Goal: Transaction & Acquisition: Book appointment/travel/reservation

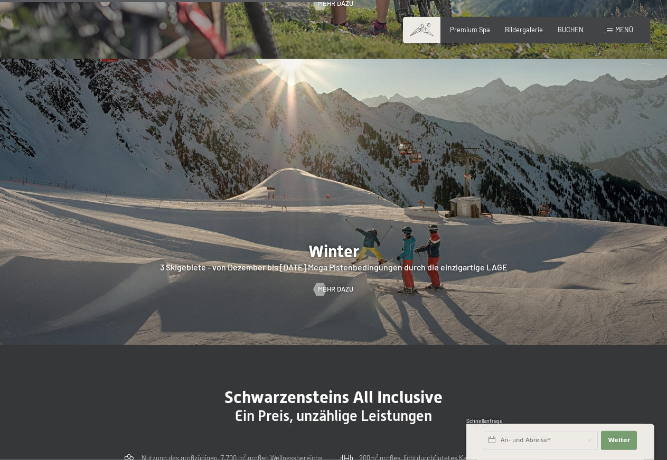
scroll to position [2048, 0]
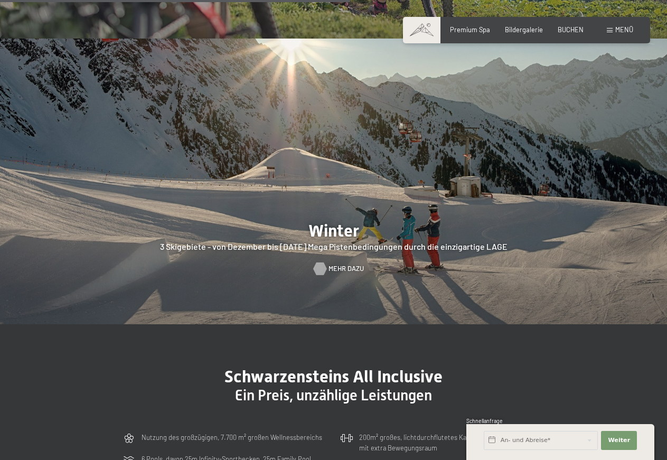
click at [324, 263] on div at bounding box center [320, 269] width 7 height 13
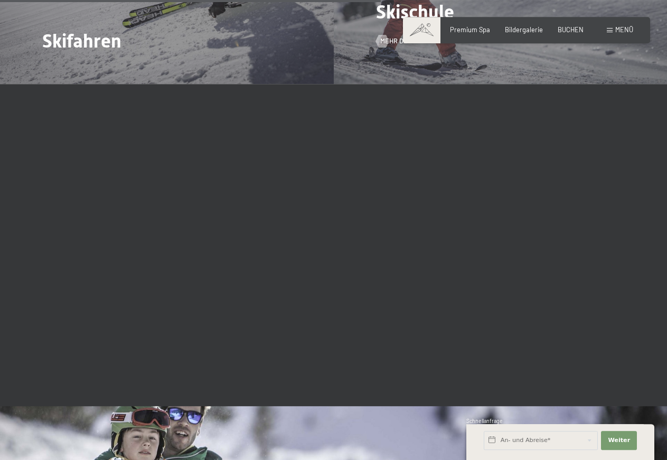
scroll to position [1220, 0]
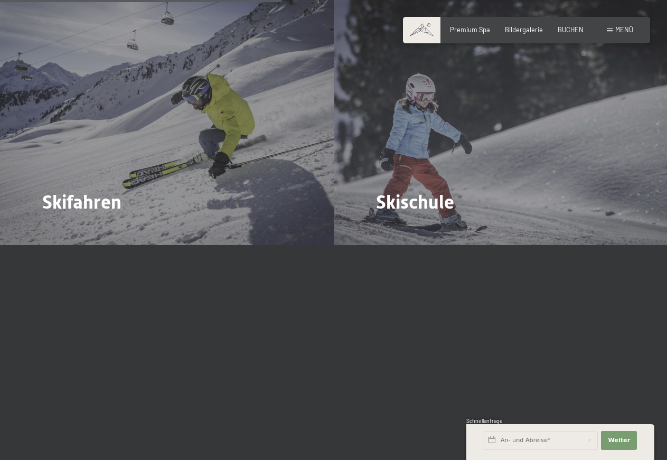
click at [612, 29] on span at bounding box center [610, 30] width 6 height 5
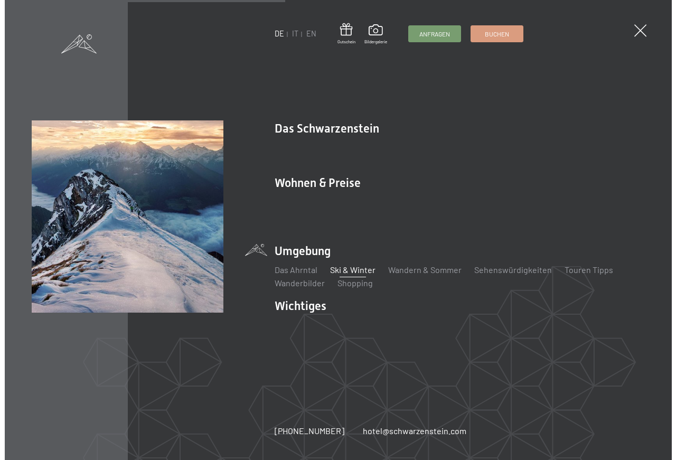
scroll to position [1223, 0]
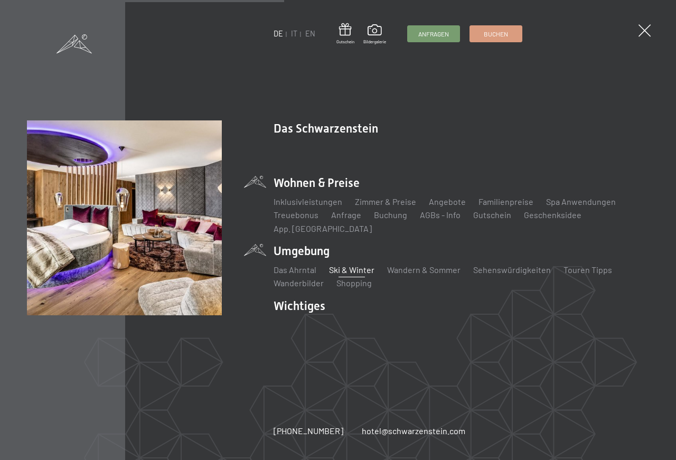
click at [327, 190] on li "Wohnen & Preise Inklusivleistungen Zimmer & Preise Liste Angebote Liste Familie…" at bounding box center [462, 205] width 376 height 60
click at [258, 189] on img at bounding box center [130, 130] width 261 height 261
click at [438, 207] on link "Angebote" at bounding box center [447, 202] width 37 height 10
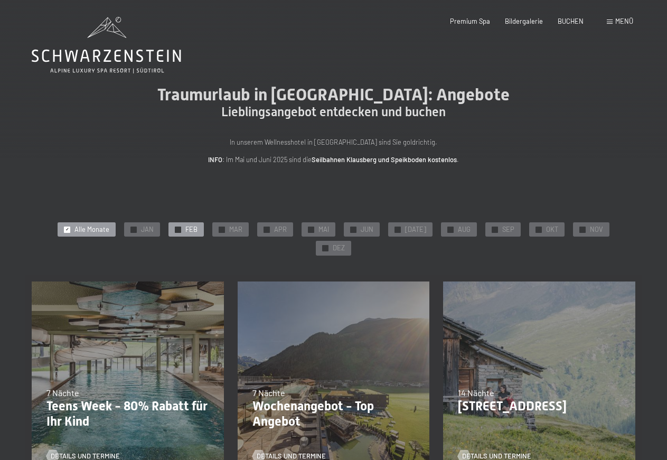
click at [169, 229] on div "✓ FEB" at bounding box center [186, 229] width 35 height 15
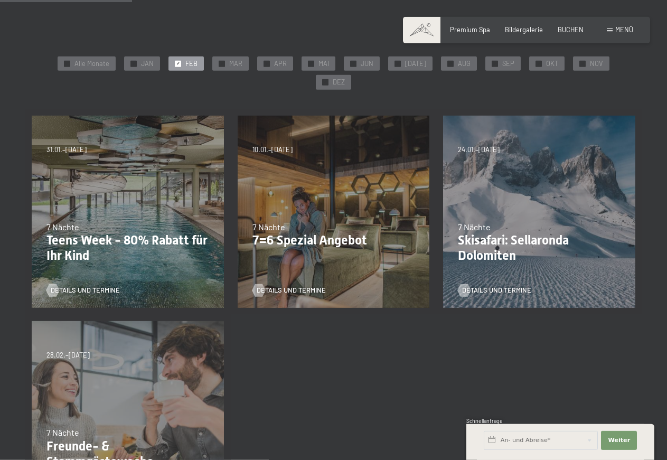
scroll to position [162, 0]
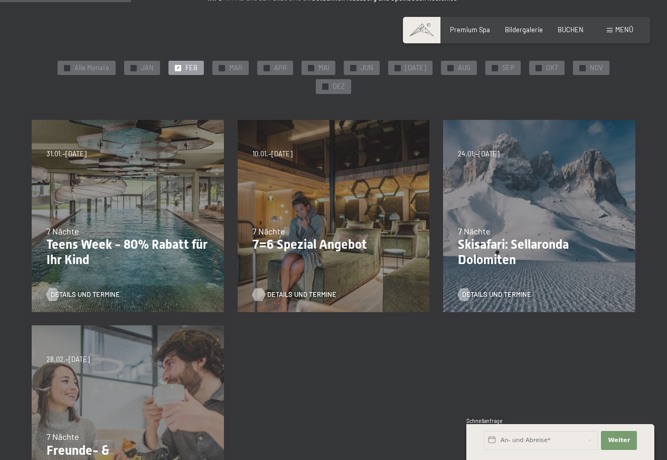
click at [290, 290] on span "Details und Termine" at bounding box center [301, 295] width 69 height 10
click at [141, 69] on span "JAN" at bounding box center [147, 68] width 13 height 10
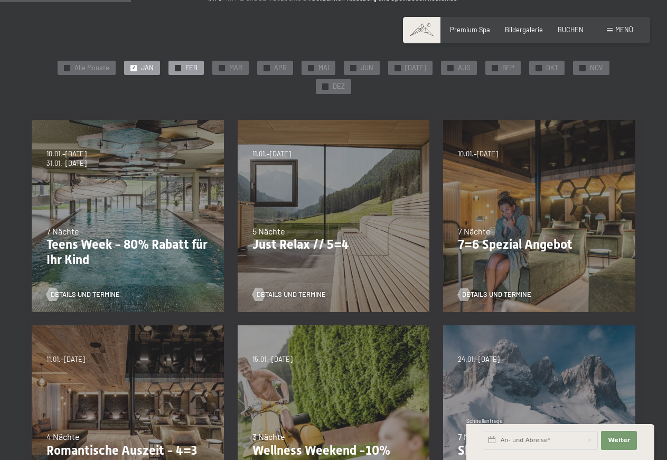
click at [186, 70] on span "FEB" at bounding box center [192, 68] width 12 height 10
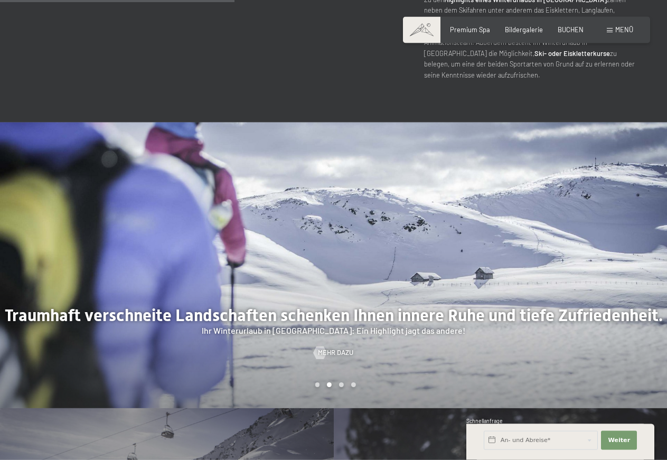
scroll to position [755, 0]
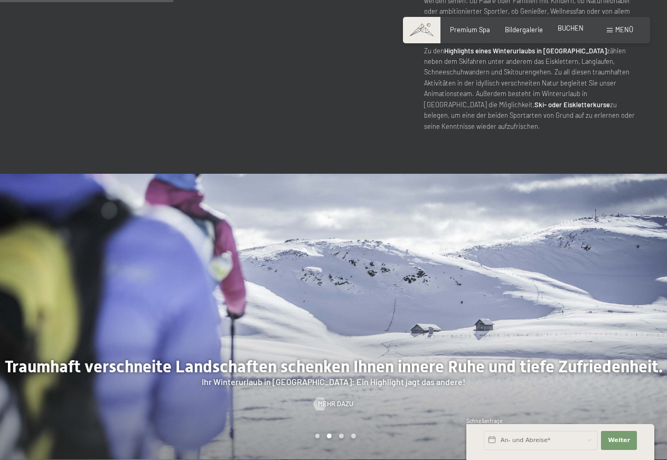
click at [578, 31] on span "BUCHEN" at bounding box center [571, 28] width 26 height 8
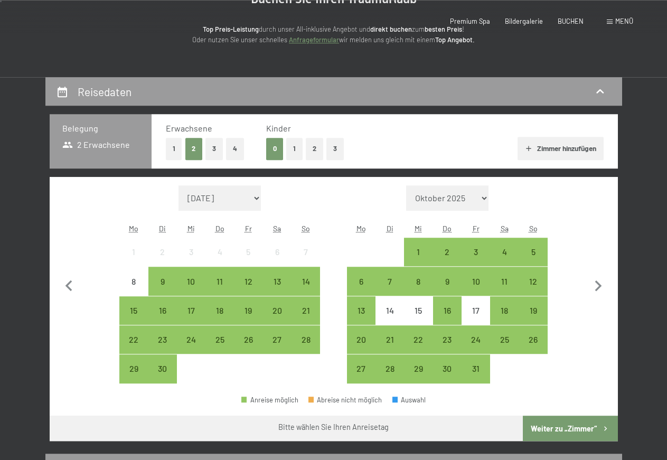
scroll to position [162, 0]
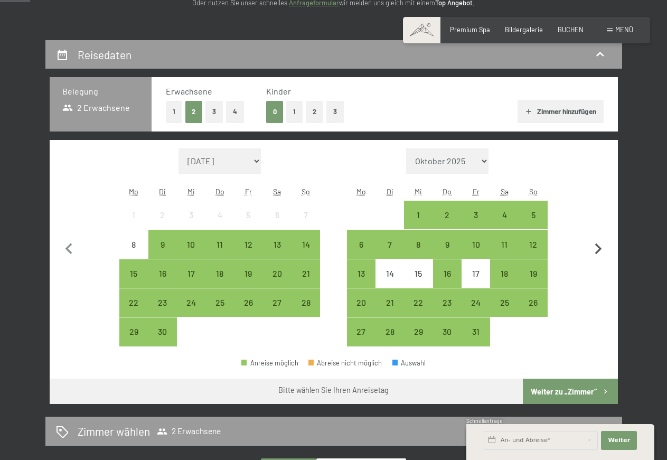
click at [598, 249] on icon "button" at bounding box center [599, 249] width 22 height 22
select select "2025-10-01"
select select "2025-11-01"
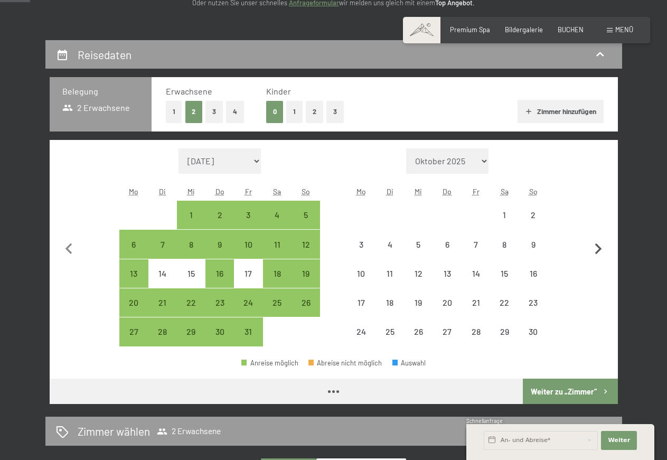
click at [598, 249] on icon "button" at bounding box center [599, 249] width 22 height 22
select select "2025-11-01"
select select "2025-12-01"
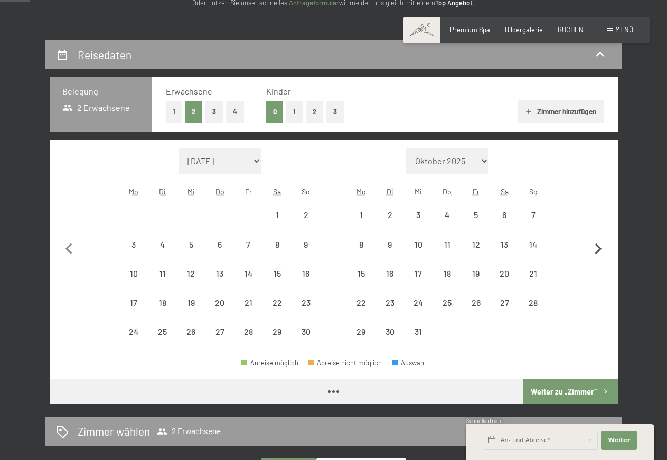
select select "2025-11-01"
select select "2025-12-01"
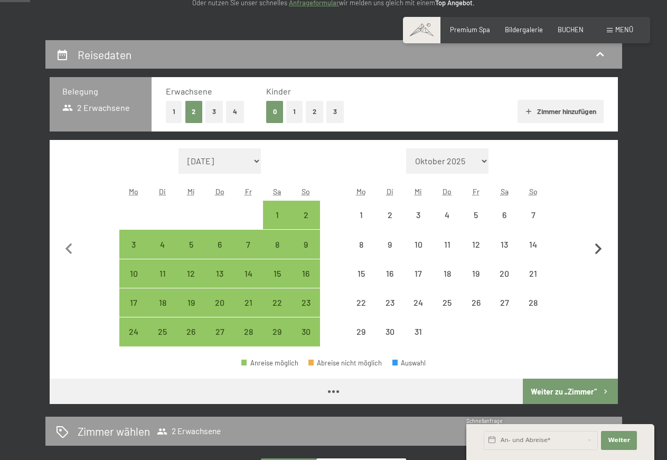
click at [598, 249] on icon "button" at bounding box center [599, 249] width 22 height 22
select select "[DATE]"
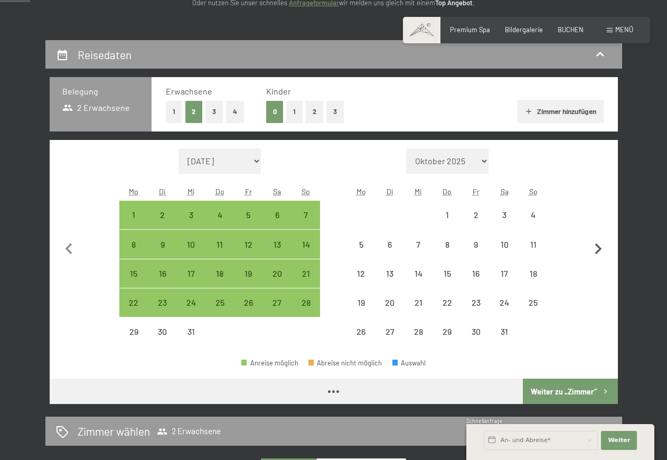
click at [598, 249] on icon "button" at bounding box center [599, 249] width 22 height 22
select select "[DATE]"
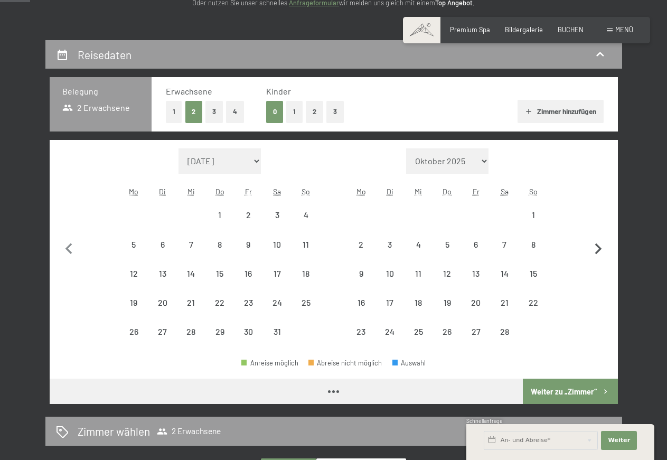
select select "[DATE]"
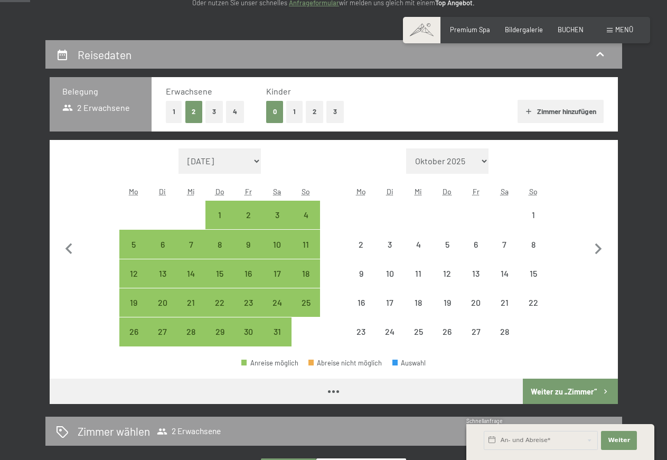
select select "[DATE]"
select select "2026-02-01"
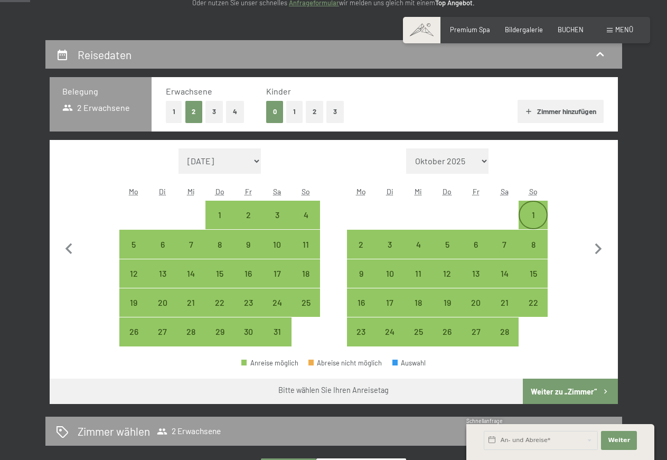
click at [529, 212] on div "1" at bounding box center [533, 224] width 26 height 26
select select "2026-01-01"
select select "2026-02-01"
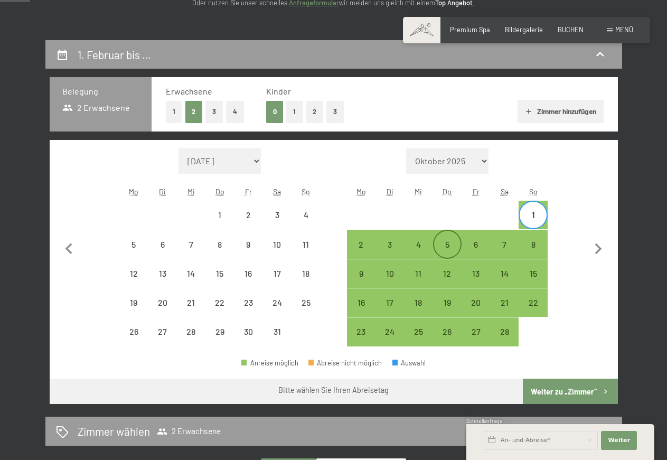
click at [446, 245] on div "5" at bounding box center [447, 253] width 26 height 26
select select "2026-01-01"
select select "2026-02-01"
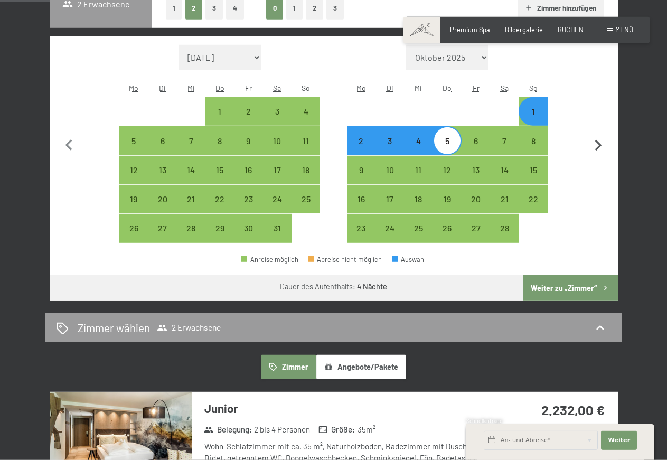
scroll to position [270, 0]
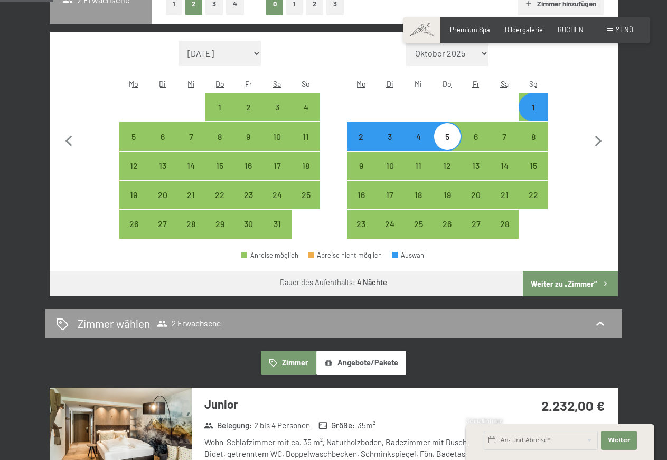
click at [563, 282] on button "Weiter zu „Zimmer“" at bounding box center [570, 283] width 95 height 25
select select "2026-01-01"
select select "2026-02-01"
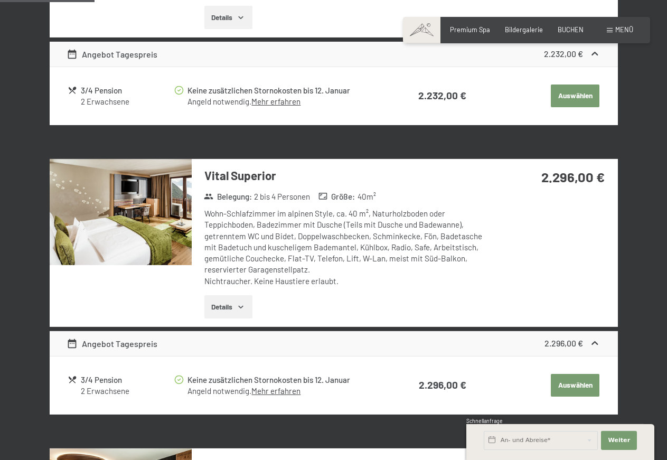
scroll to position [431, 0]
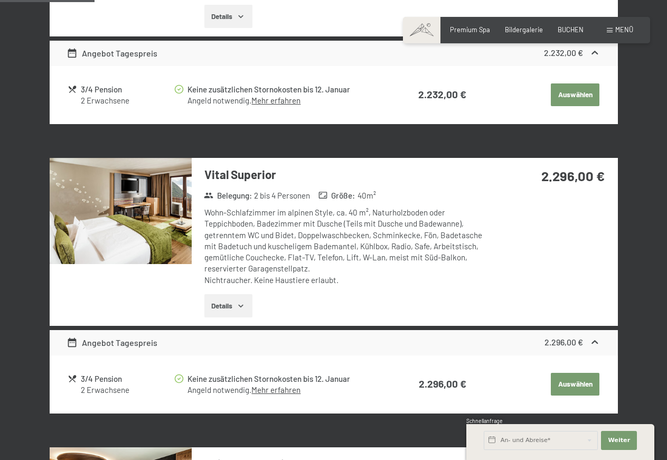
click at [231, 305] on button "Details" at bounding box center [229, 305] width 48 height 23
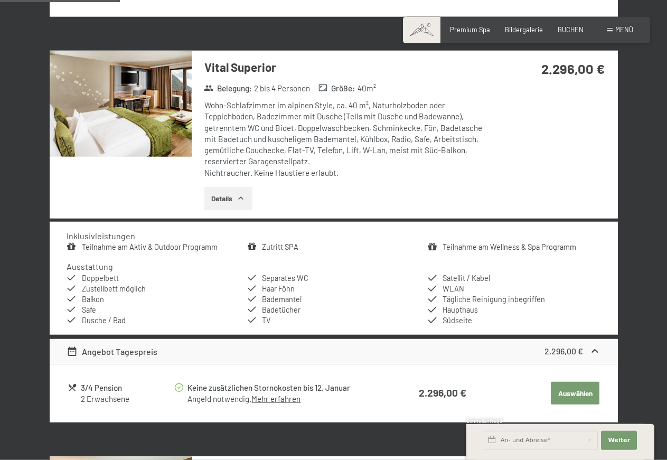
scroll to position [593, 0]
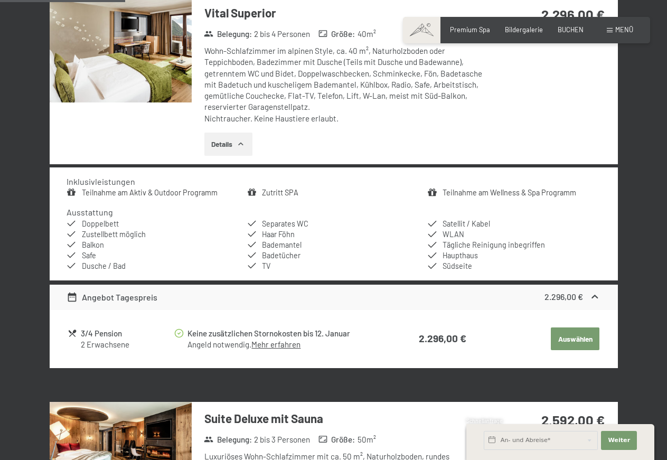
click at [158, 80] on img at bounding box center [121, 49] width 142 height 107
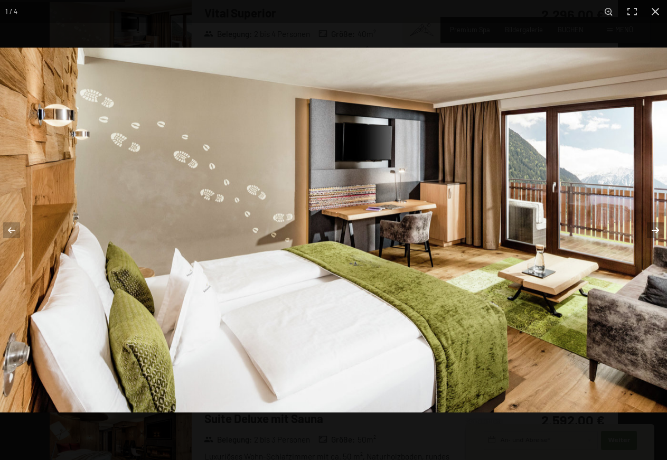
click at [657, 230] on button "button" at bounding box center [649, 230] width 37 height 53
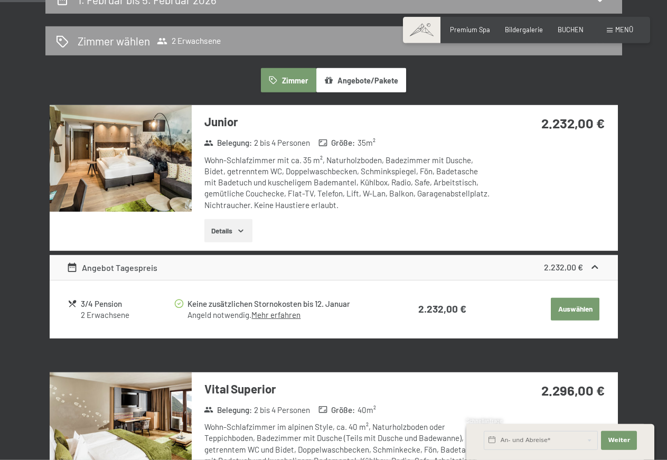
scroll to position [216, 0]
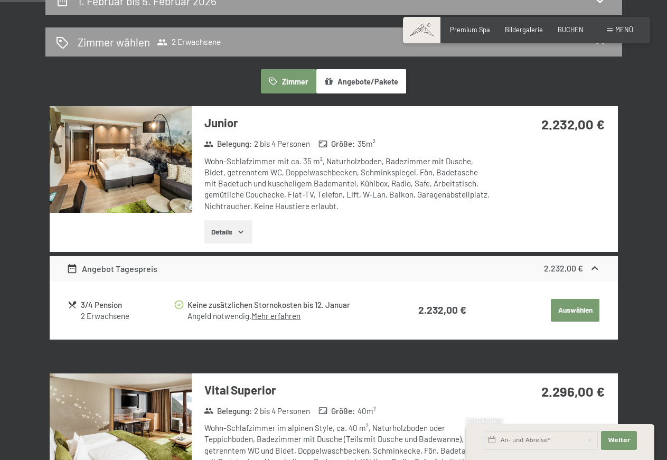
click at [160, 171] on img at bounding box center [121, 159] width 142 height 107
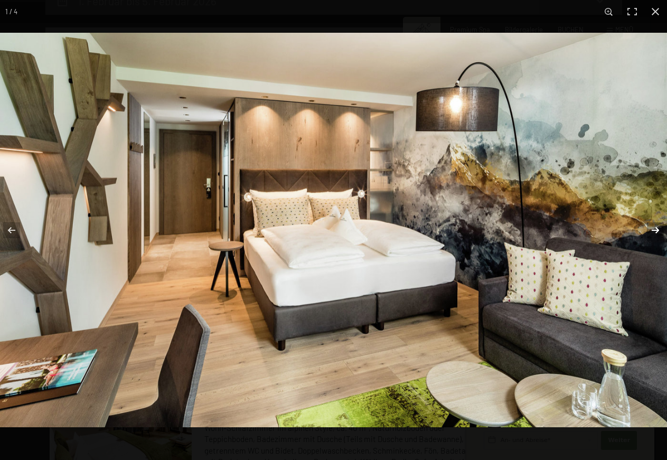
click at [657, 230] on button "button" at bounding box center [649, 230] width 37 height 53
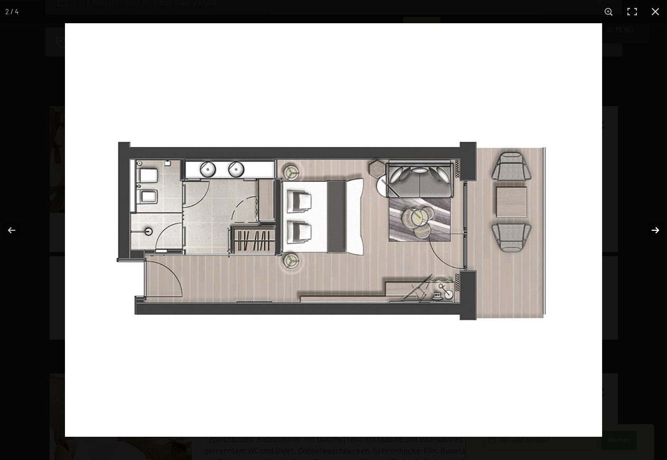
click at [659, 231] on button "button" at bounding box center [649, 230] width 37 height 53
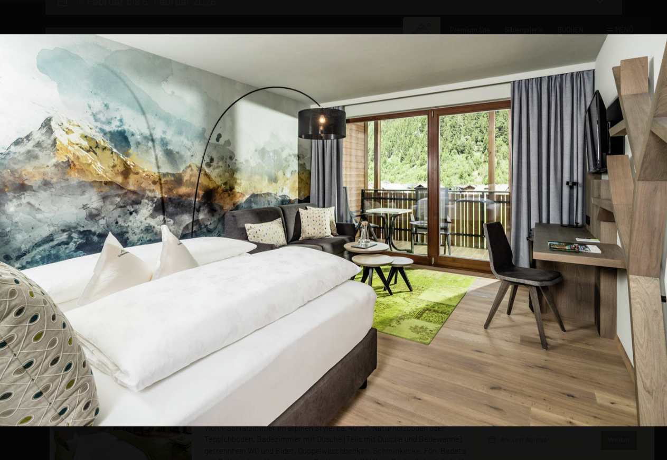
click at [656, 228] on button "button" at bounding box center [649, 230] width 37 height 53
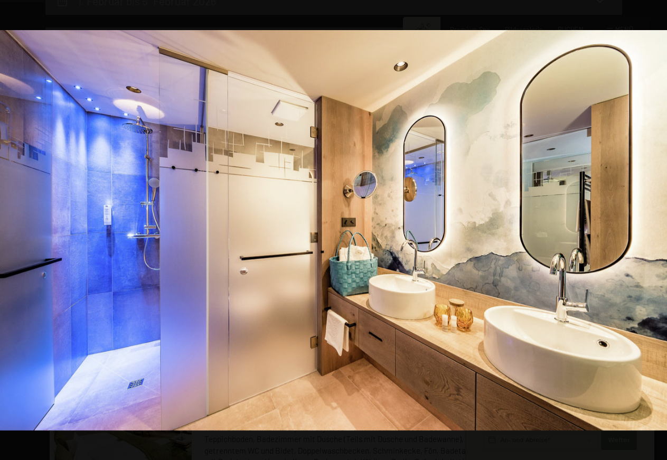
click at [656, 228] on button "button" at bounding box center [649, 230] width 37 height 53
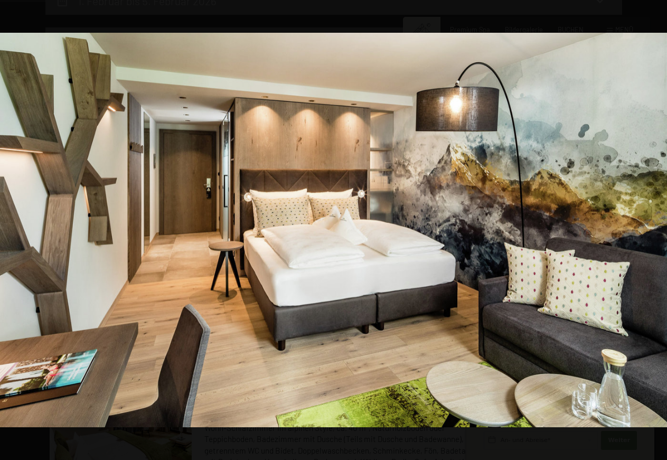
click at [656, 228] on button "button" at bounding box center [649, 230] width 37 height 53
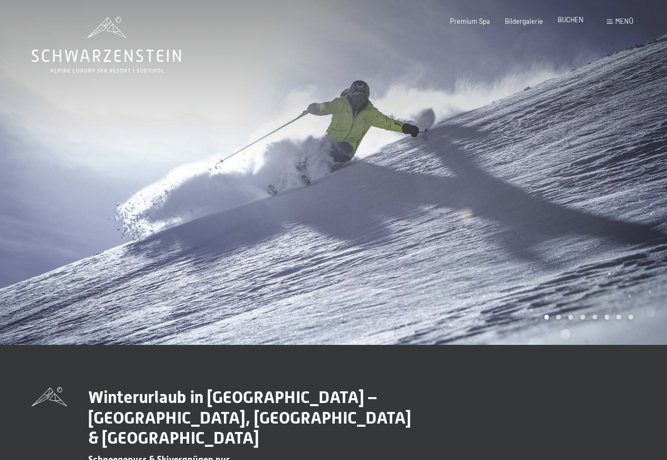
click at [576, 23] on span "BUCHEN" at bounding box center [571, 19] width 26 height 8
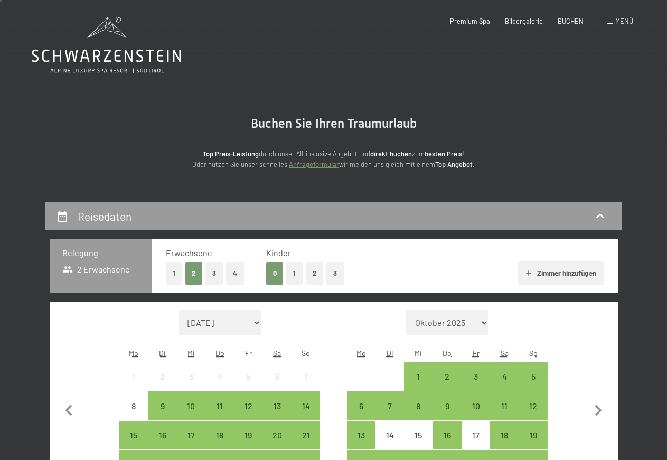
scroll to position [108, 0]
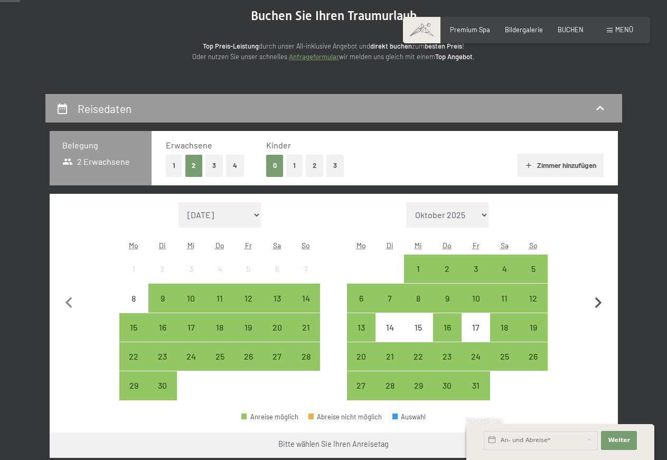
click at [599, 305] on icon "button" at bounding box center [599, 303] width 7 height 11
select select "[DATE]"
select select "2025-11-01"
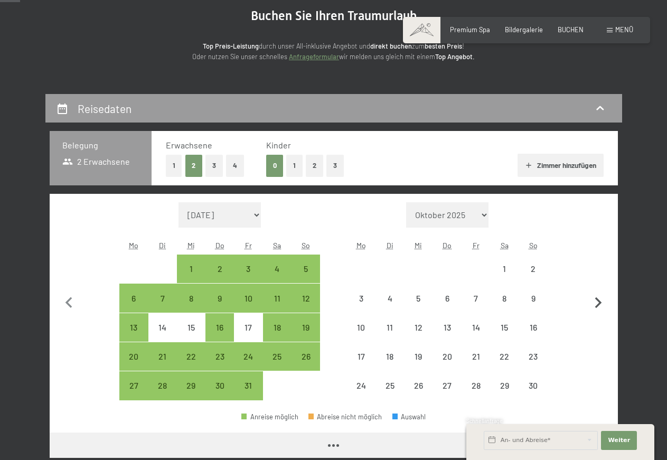
click at [599, 305] on icon "button" at bounding box center [599, 303] width 7 height 11
select select "2025-11-01"
select select "2025-12-01"
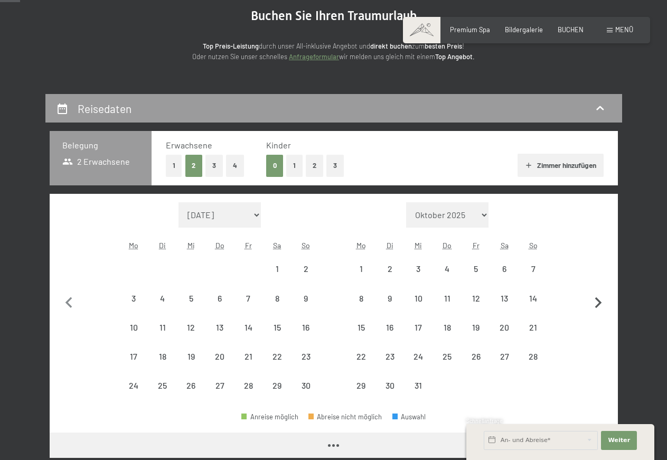
select select "2025-11-01"
select select "2025-12-01"
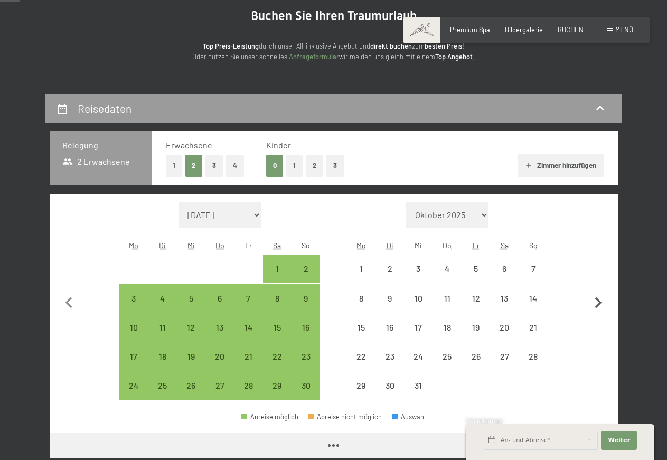
click at [599, 305] on icon "button" at bounding box center [599, 303] width 7 height 11
select select "2025-12-01"
select select "2026-01-01"
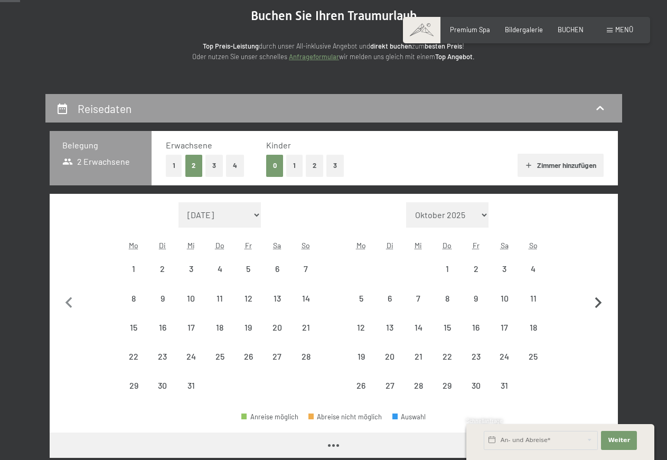
select select "2025-12-01"
select select "2026-01-01"
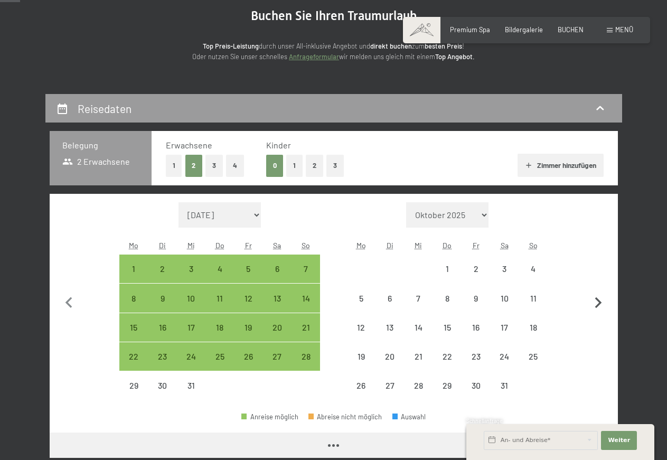
select select "2025-12-01"
select select "2026-01-01"
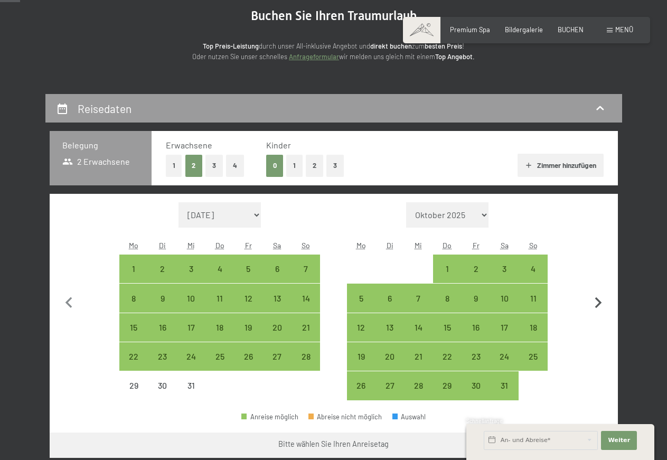
click at [599, 305] on icon "button" at bounding box center [599, 303] width 7 height 11
select select "2026-01-01"
select select "2026-02-01"
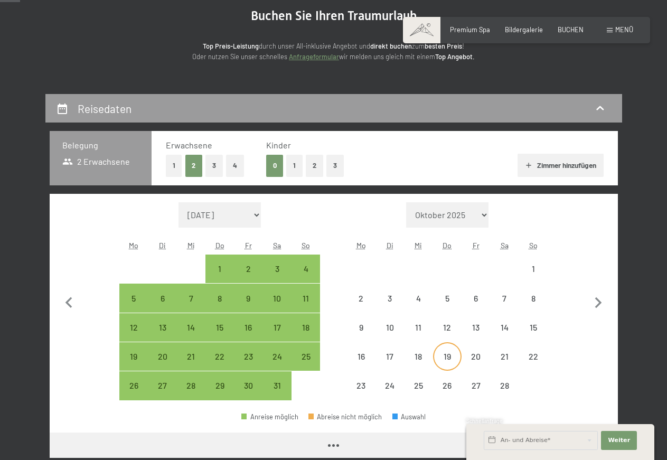
select select "2026-01-01"
select select "2026-02-01"
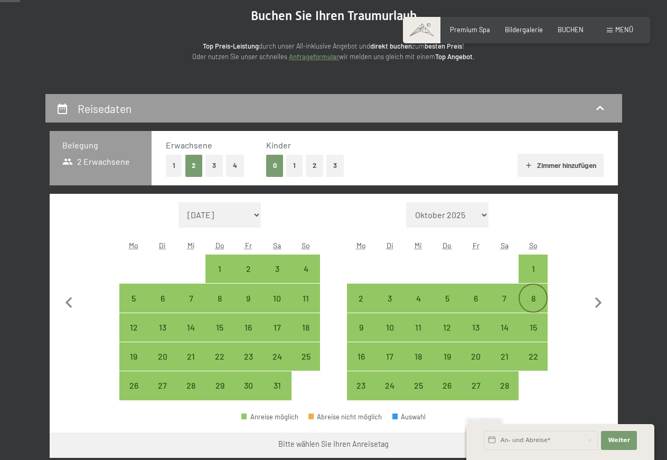
click at [534, 297] on div "8" at bounding box center [533, 307] width 26 height 26
select select "2026-01-01"
select select "2026-02-01"
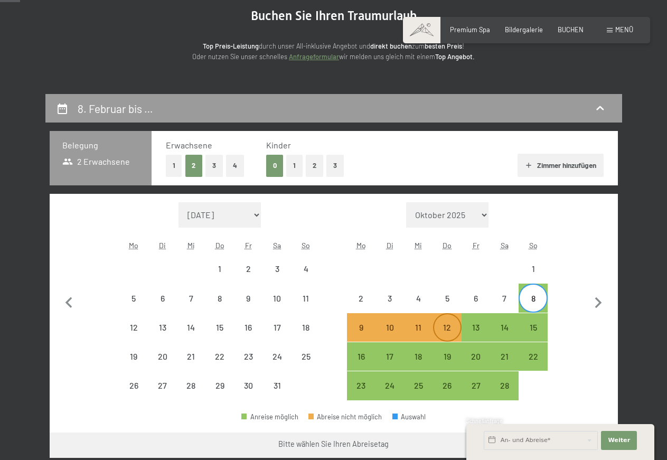
click at [447, 329] on div "12" at bounding box center [447, 336] width 26 height 26
select select "2026-01-01"
select select "2026-02-01"
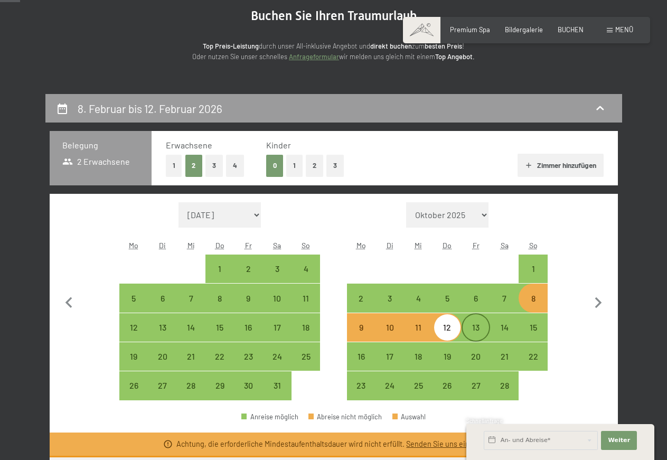
click at [476, 328] on div "13" at bounding box center [476, 336] width 26 height 26
select select "2026-01-01"
select select "2026-02-01"
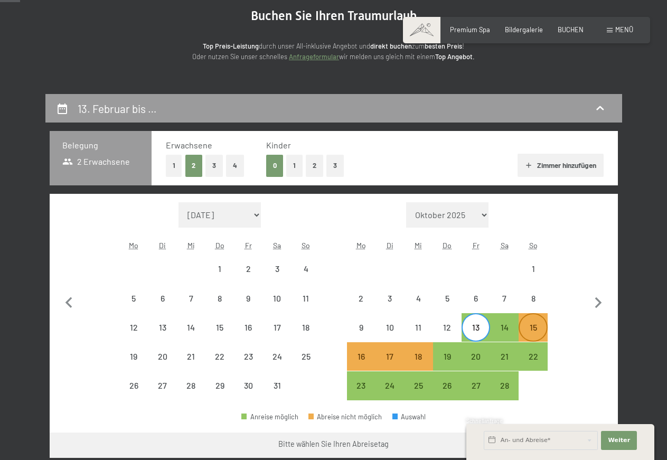
click at [531, 329] on div "15" at bounding box center [533, 336] width 26 height 26
select select "2026-01-01"
select select "2026-02-01"
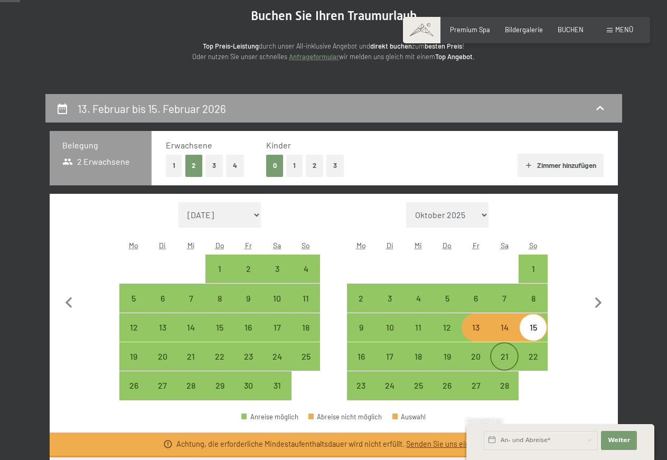
click at [505, 358] on div "21" at bounding box center [505, 366] width 26 height 26
select select "2026-01-01"
select select "2026-02-01"
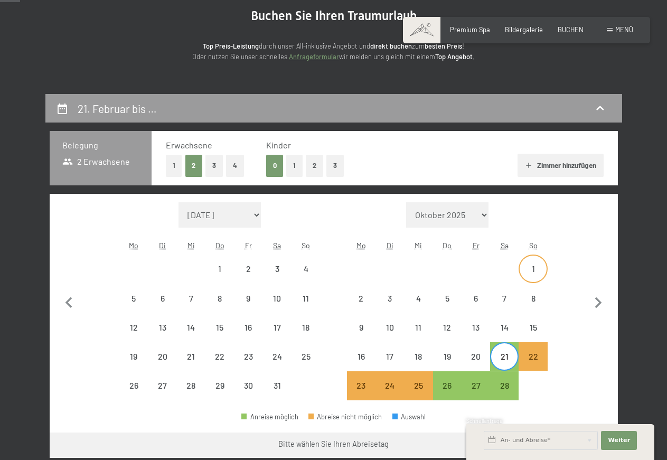
click at [533, 270] on div "1" at bounding box center [533, 278] width 26 height 26
select select "2026-01-01"
select select "2026-02-01"
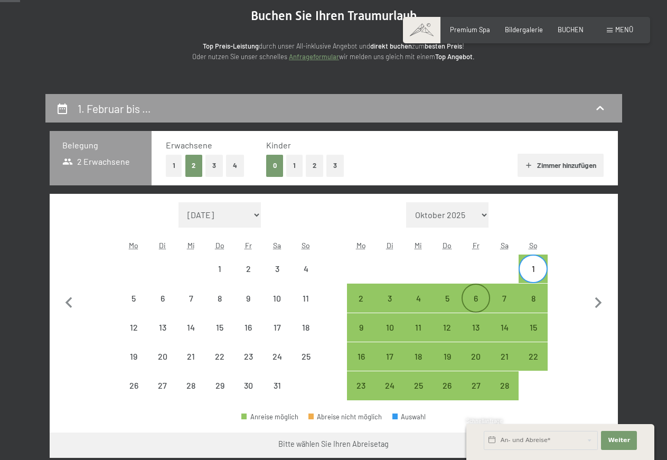
click at [477, 302] on div "6" at bounding box center [476, 307] width 26 height 26
select select "2026-01-01"
select select "2026-02-01"
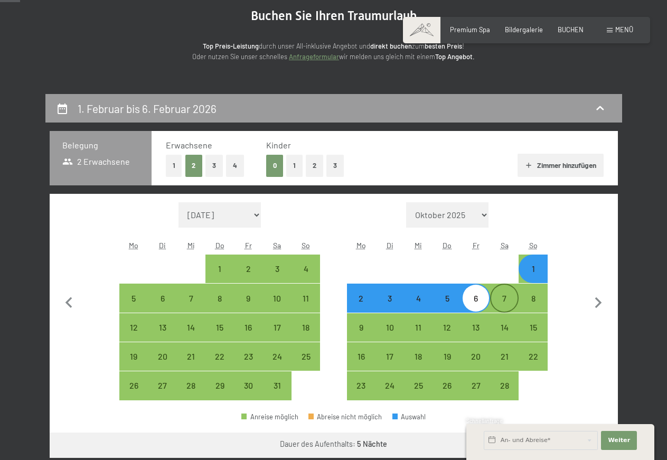
click at [506, 303] on div "7" at bounding box center [505, 307] width 26 height 26
select select "2026-01-01"
select select "2026-02-01"
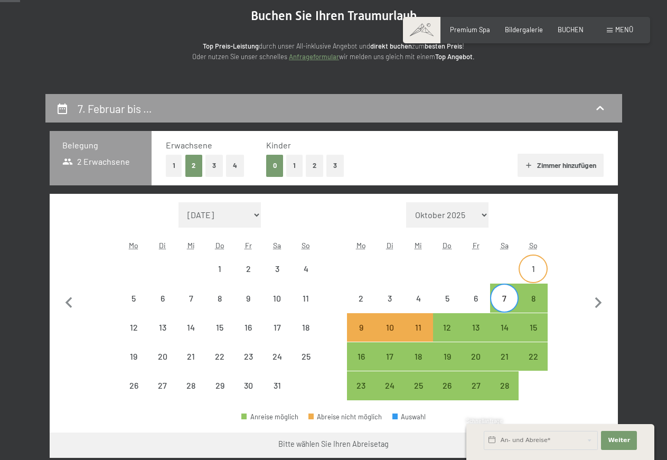
click at [529, 274] on div "1" at bounding box center [533, 278] width 26 height 26
select select "2026-01-01"
select select "2026-02-01"
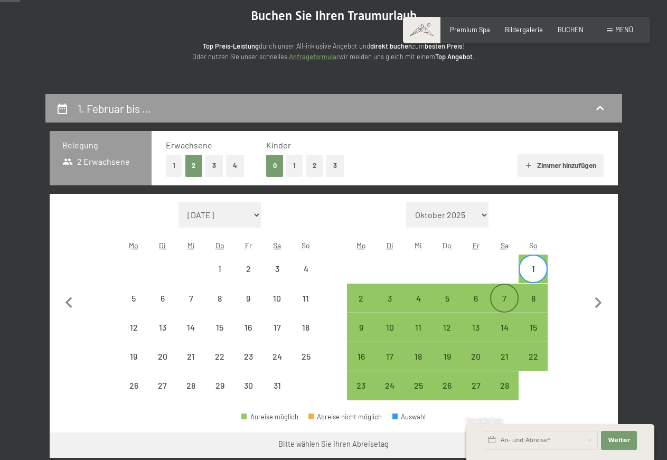
click at [504, 298] on div "7" at bounding box center [505, 307] width 26 height 26
select select "2026-01-01"
select select "2026-02-01"
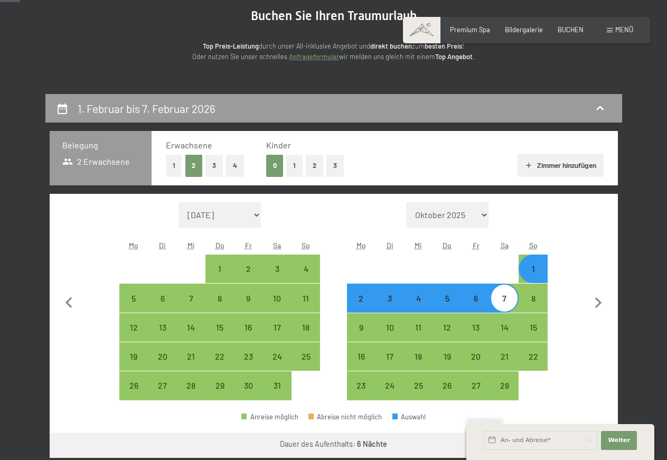
click at [541, 267] on div "1" at bounding box center [533, 278] width 26 height 26
select select "2026-01-01"
select select "2026-02-01"
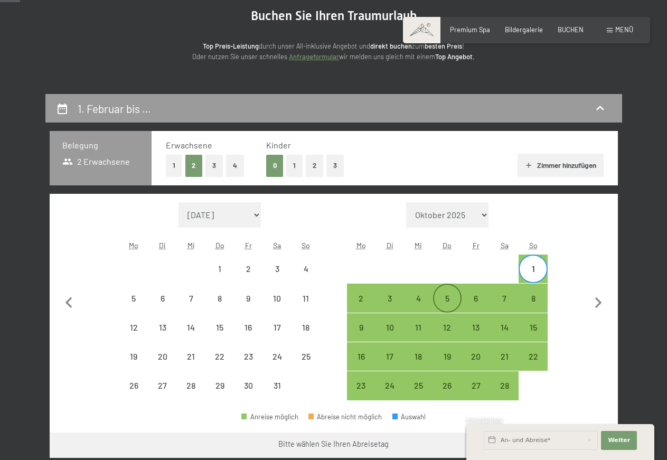
click at [448, 297] on div "5" at bounding box center [447, 307] width 26 height 26
select select "2026-01-01"
select select "2026-02-01"
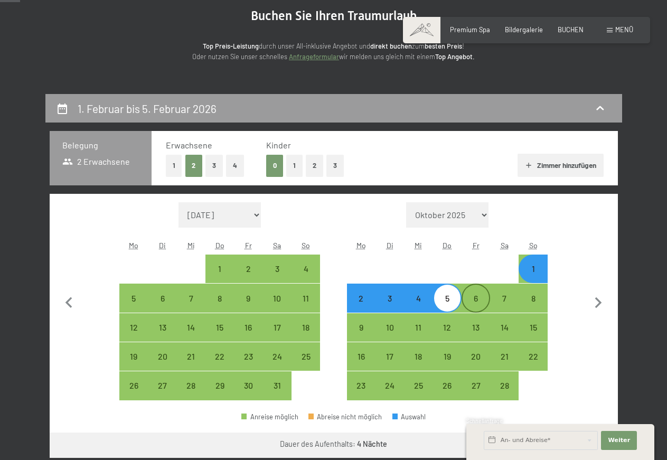
click at [478, 298] on div "6" at bounding box center [476, 307] width 26 height 26
select select "2026-01-01"
select select "2026-02-01"
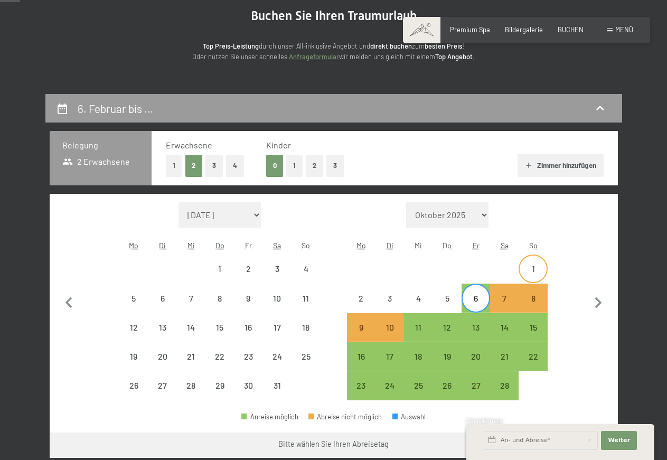
click at [537, 270] on div "1" at bounding box center [533, 278] width 26 height 26
select select "2026-01-01"
select select "2026-02-01"
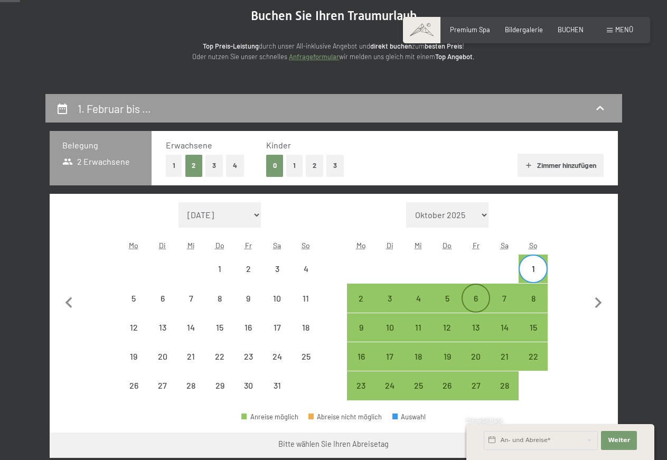
click at [477, 300] on div "6" at bounding box center [476, 307] width 26 height 26
select select "2026-01-01"
select select "2026-02-01"
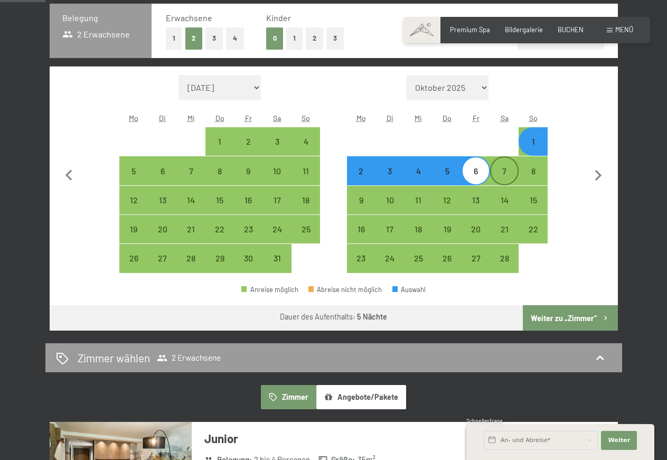
scroll to position [216, 0]
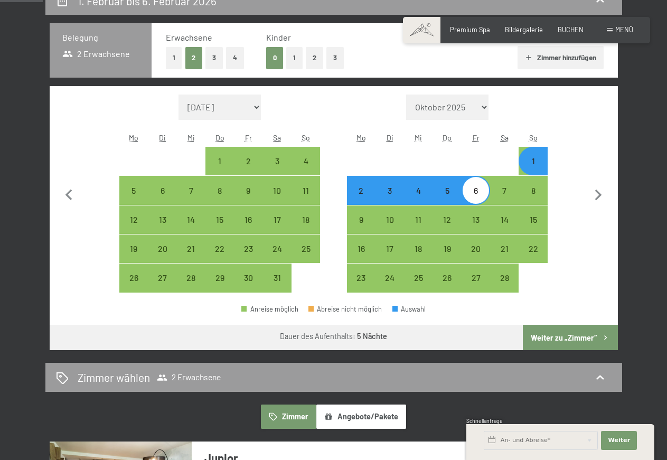
click at [389, 195] on div "3" at bounding box center [390, 200] width 26 height 26
select select "2026-01-01"
select select "2026-02-01"
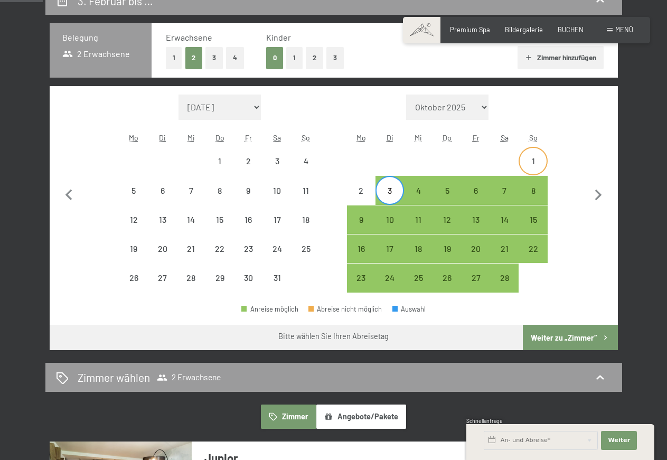
click at [539, 160] on div "1" at bounding box center [533, 170] width 26 height 26
select select "2026-01-01"
select select "2026-02-01"
click at [387, 192] on div "3" at bounding box center [390, 200] width 26 height 26
select select "2026-01-01"
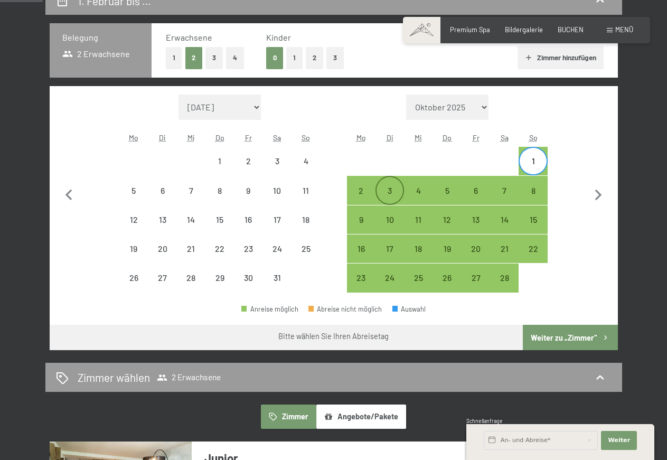
select select "2026-02-01"
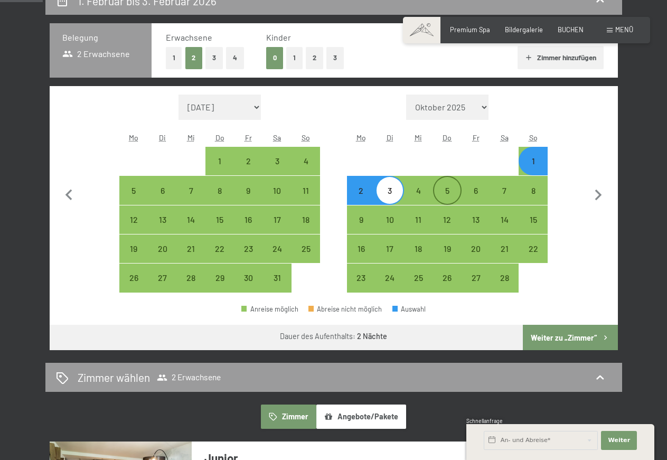
click at [447, 190] on div "5" at bounding box center [447, 200] width 26 height 26
select select "2026-01-01"
select select "2026-02-01"
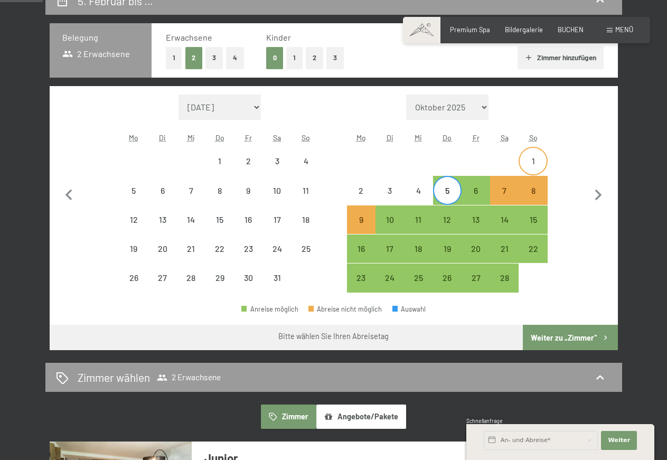
click at [536, 158] on div "1" at bounding box center [533, 170] width 26 height 26
select select "2026-01-01"
select select "2026-02-01"
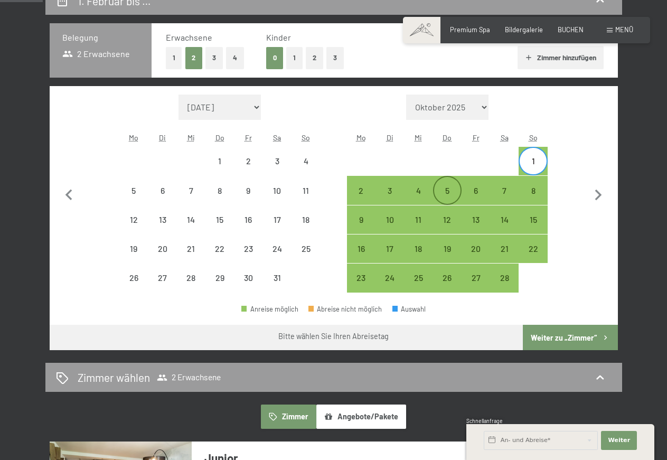
click at [455, 190] on div "5" at bounding box center [447, 200] width 26 height 26
select select "2026-01-01"
select select "2026-02-01"
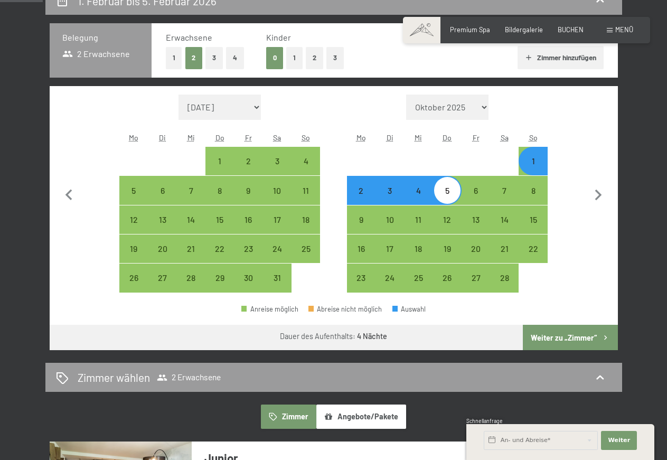
click at [549, 338] on button "Weiter zu „Zimmer“" at bounding box center [570, 337] width 95 height 25
select select "2026-01-01"
select select "2026-02-01"
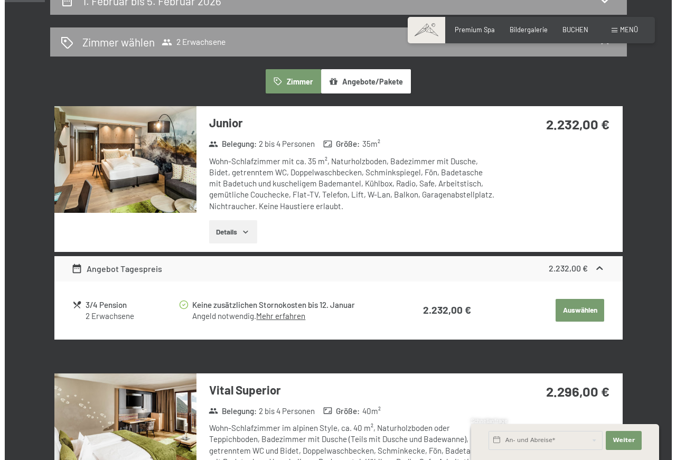
scroll to position [202, 0]
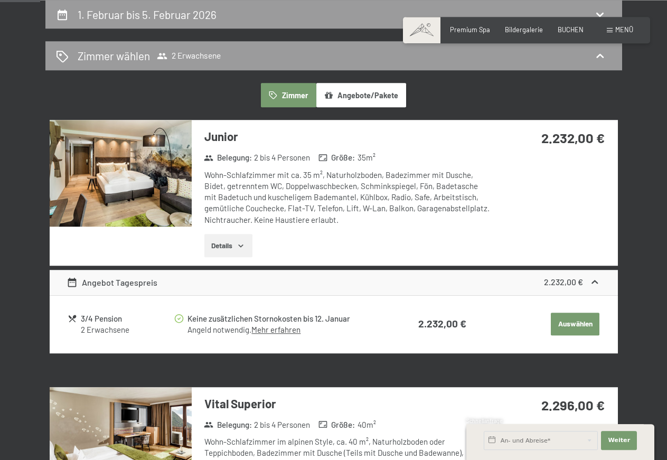
click at [357, 93] on button "Angebote/Pakete" at bounding box center [362, 95] width 90 height 24
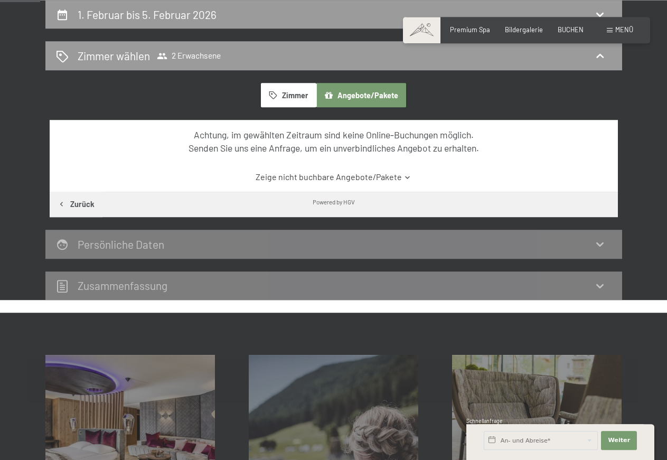
click at [294, 95] on button "Zimmer" at bounding box center [288, 95] width 55 height 24
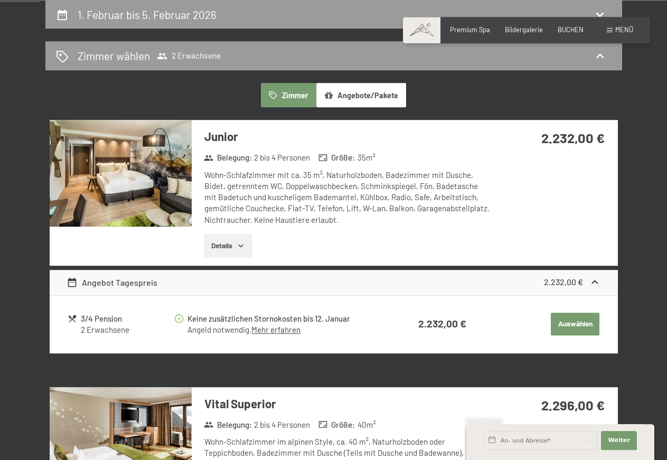
click at [614, 27] on div "Menü" at bounding box center [620, 30] width 26 height 10
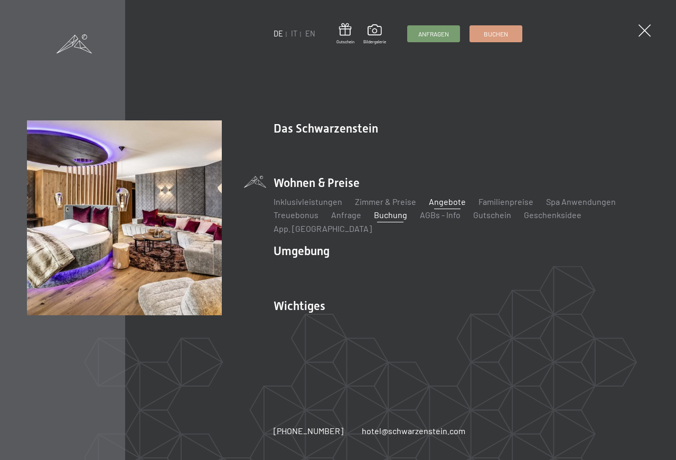
click at [440, 207] on link "Angebote" at bounding box center [447, 202] width 37 height 10
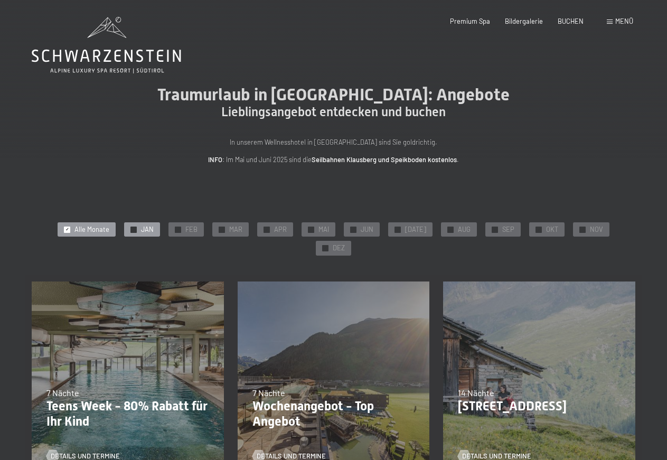
click at [141, 229] on span "JAN" at bounding box center [147, 230] width 13 height 10
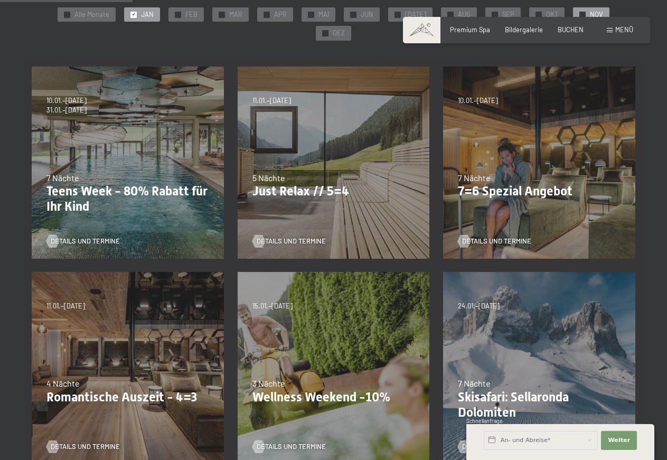
scroll to position [216, 0]
click at [157, 342] on div "09.11.–[DATE] 08.12.–[DATE] 11.01.–[DATE] 08.03.–[DATE] 29.03.–[DATE] 06.04.–[D…" at bounding box center [128, 368] width 206 height 206
click at [101, 442] on span "Details und Termine" at bounding box center [95, 447] width 69 height 10
click at [291, 236] on span "Details und Termine" at bounding box center [301, 241] width 69 height 10
